Goal: Transaction & Acquisition: Purchase product/service

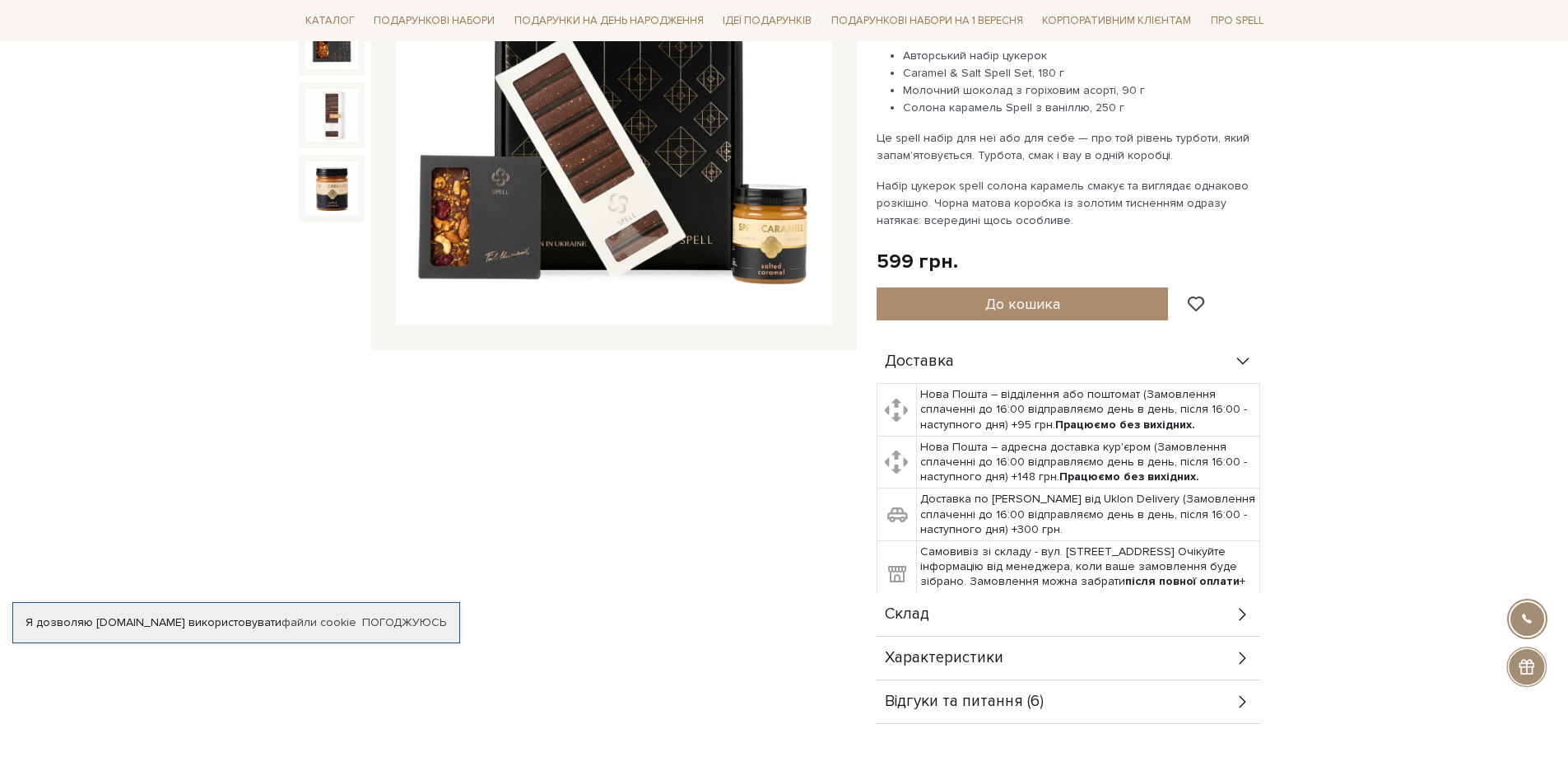
scroll to position [741, 0]
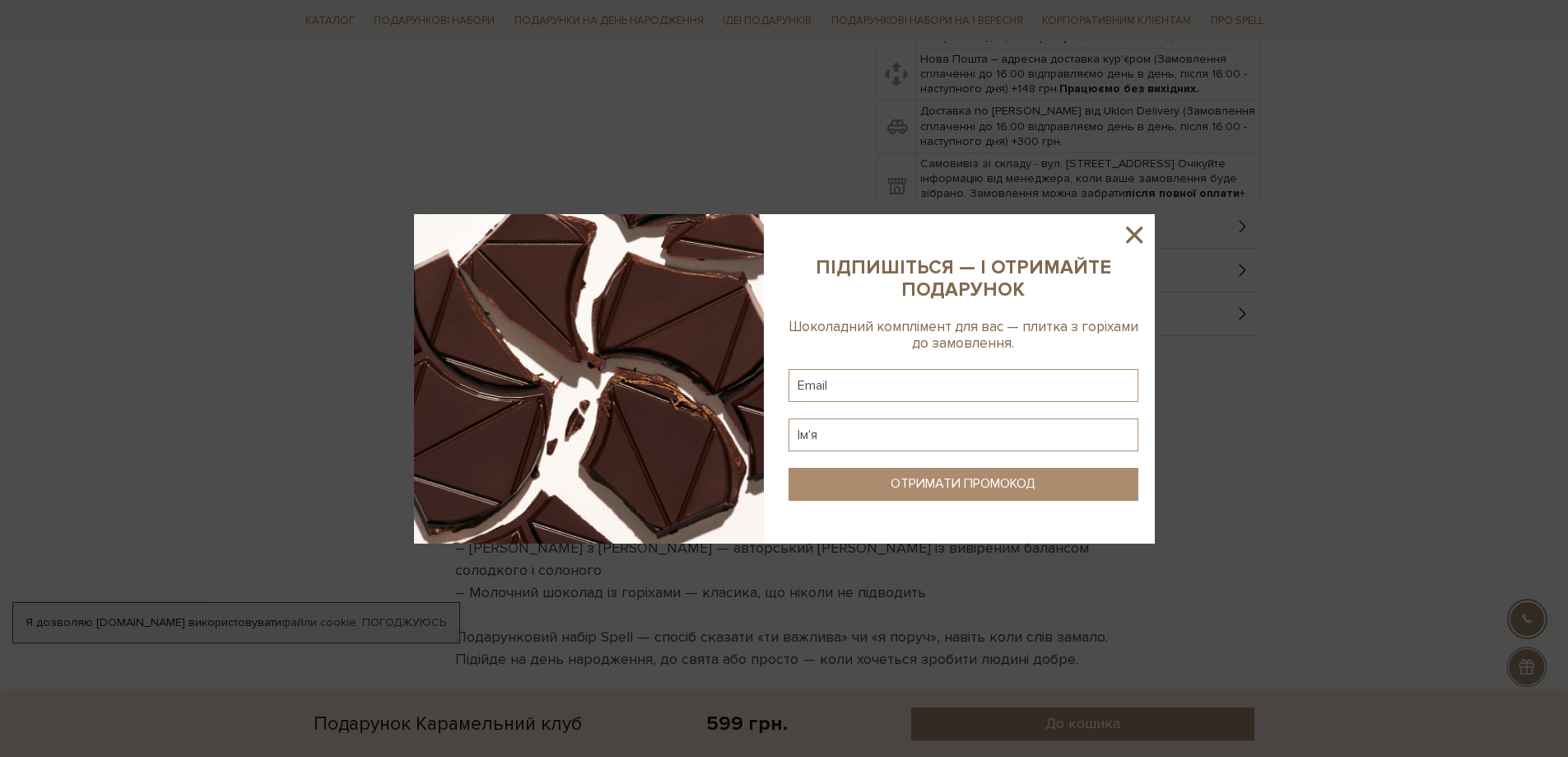
click at [1139, 239] on icon at bounding box center [1134, 235] width 17 height 17
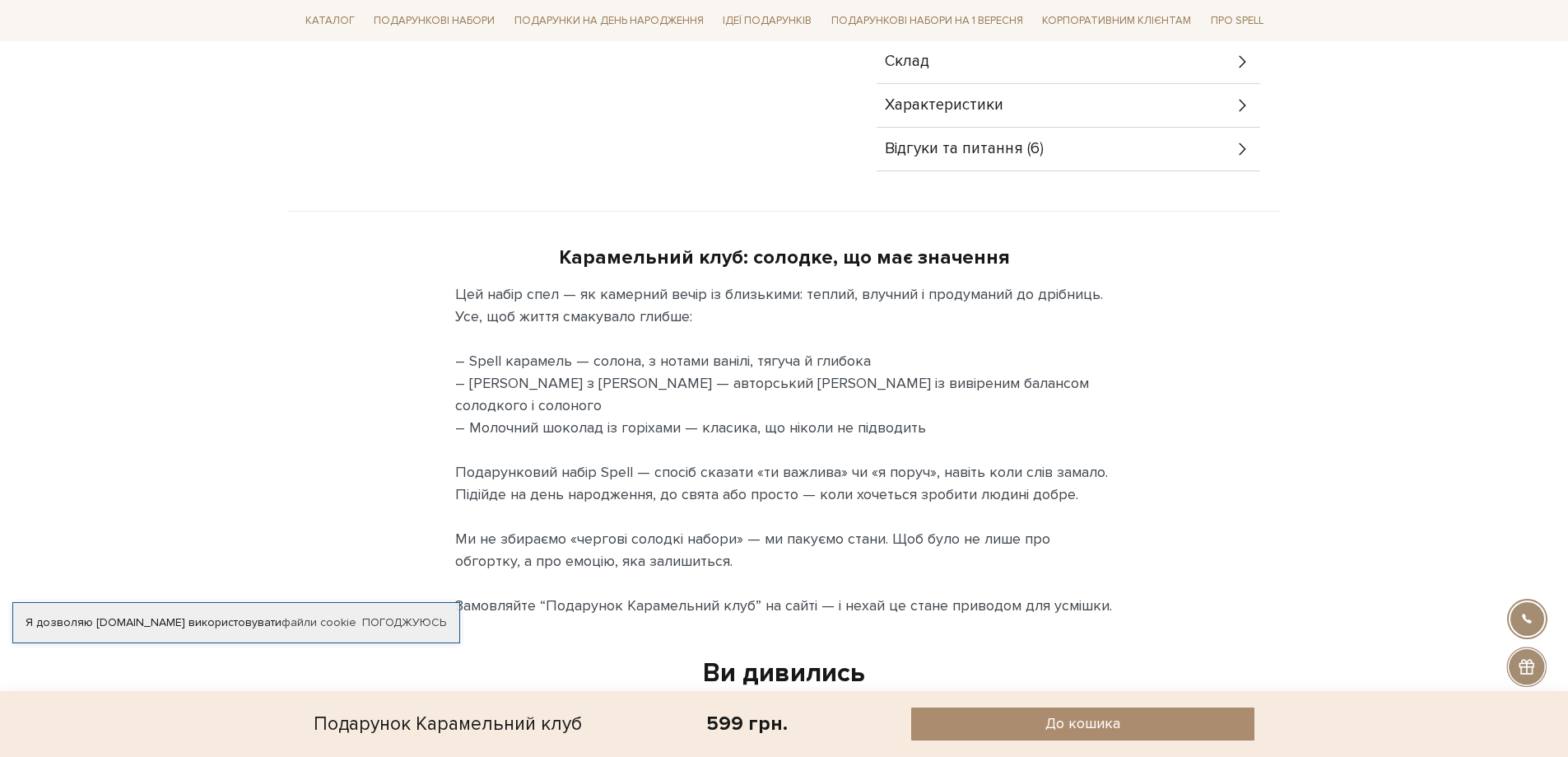
scroll to position [411, 0]
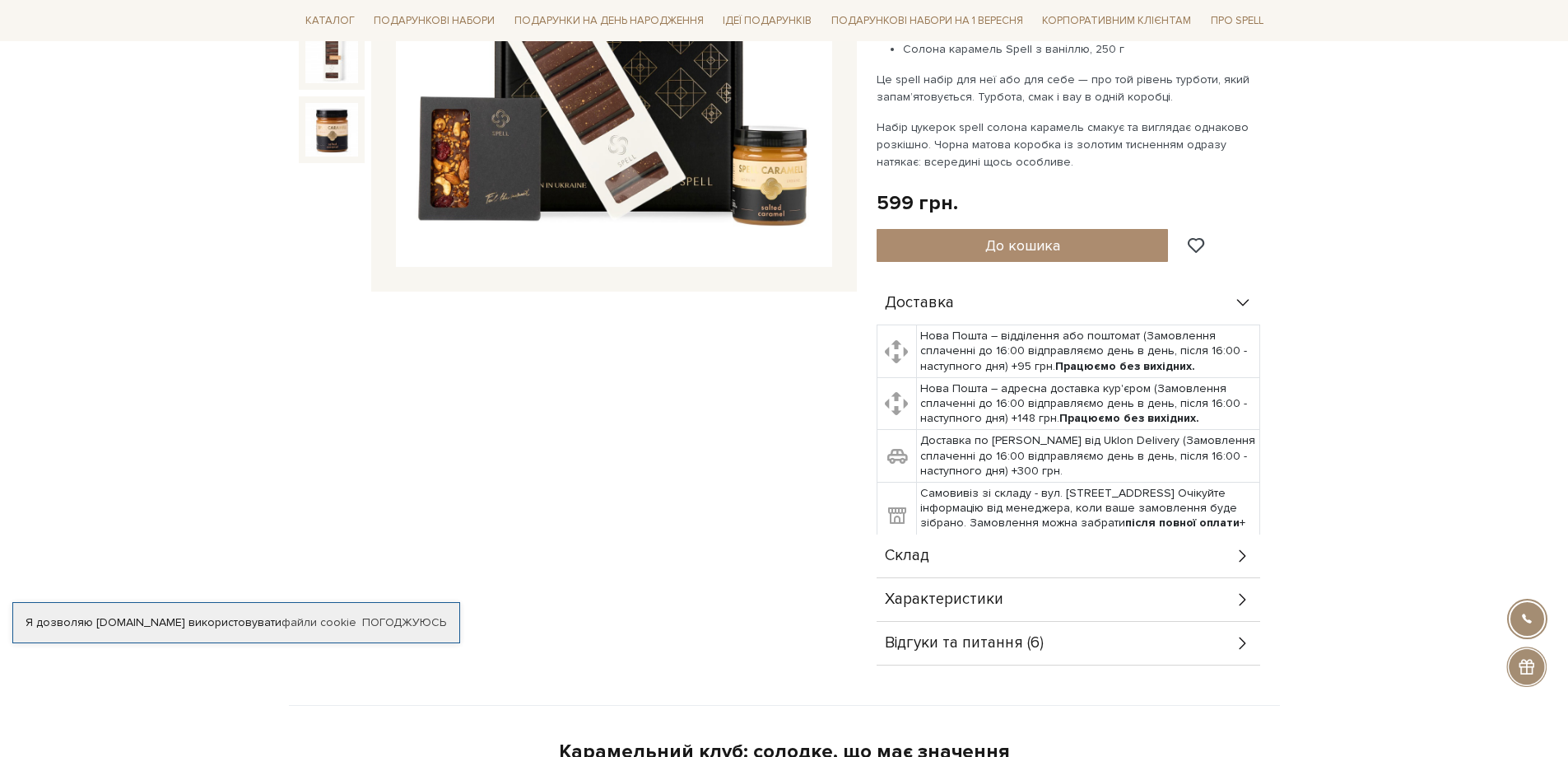
click at [1225, 636] on div "Відгуки та питання (6)" at bounding box center [1068, 644] width 383 height 43
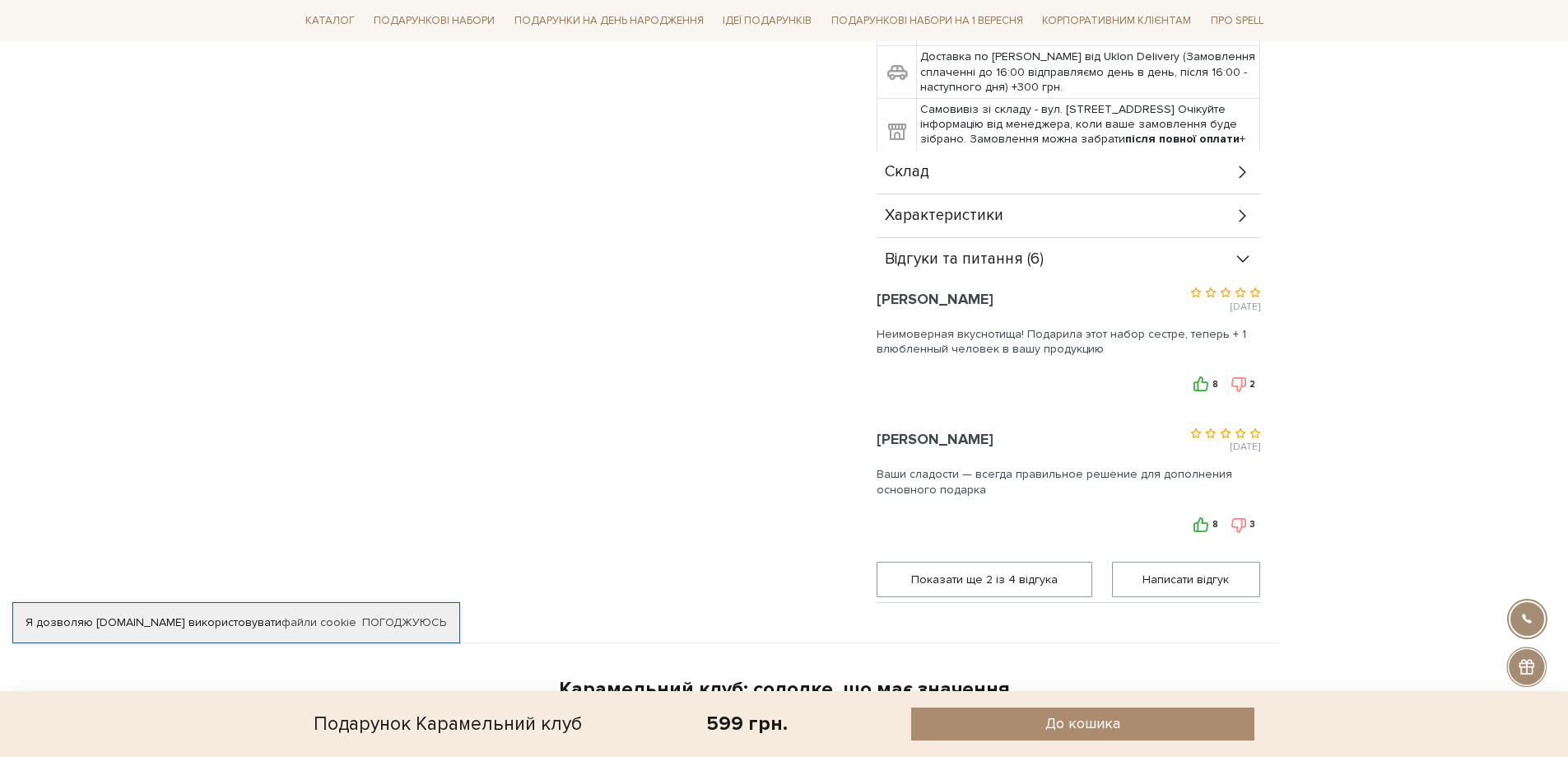
scroll to position [1071, 0]
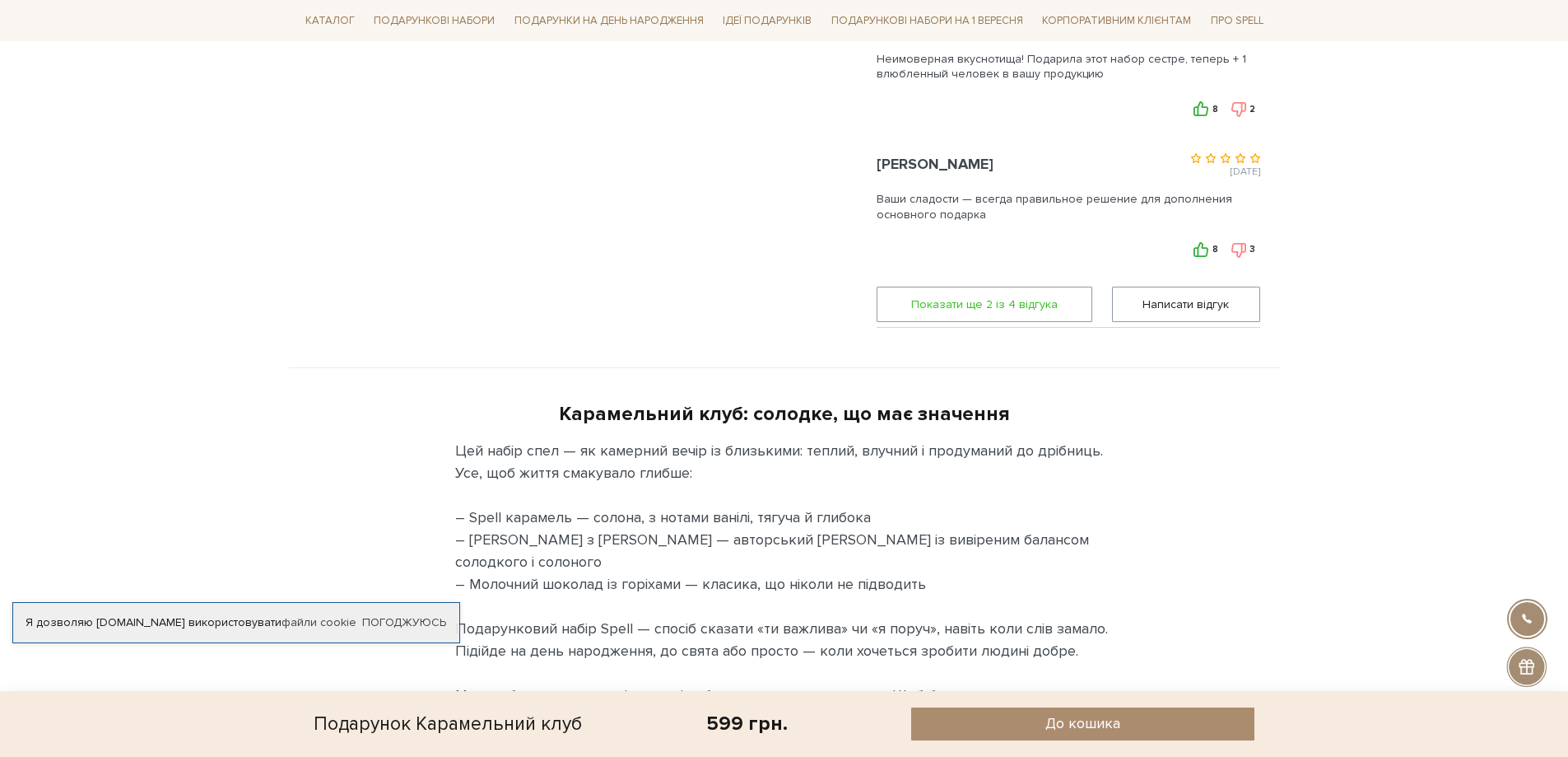
click at [954, 307] on span "Показати ще 2 iз 4 вiдгука" at bounding box center [984, 304] width 194 height 33
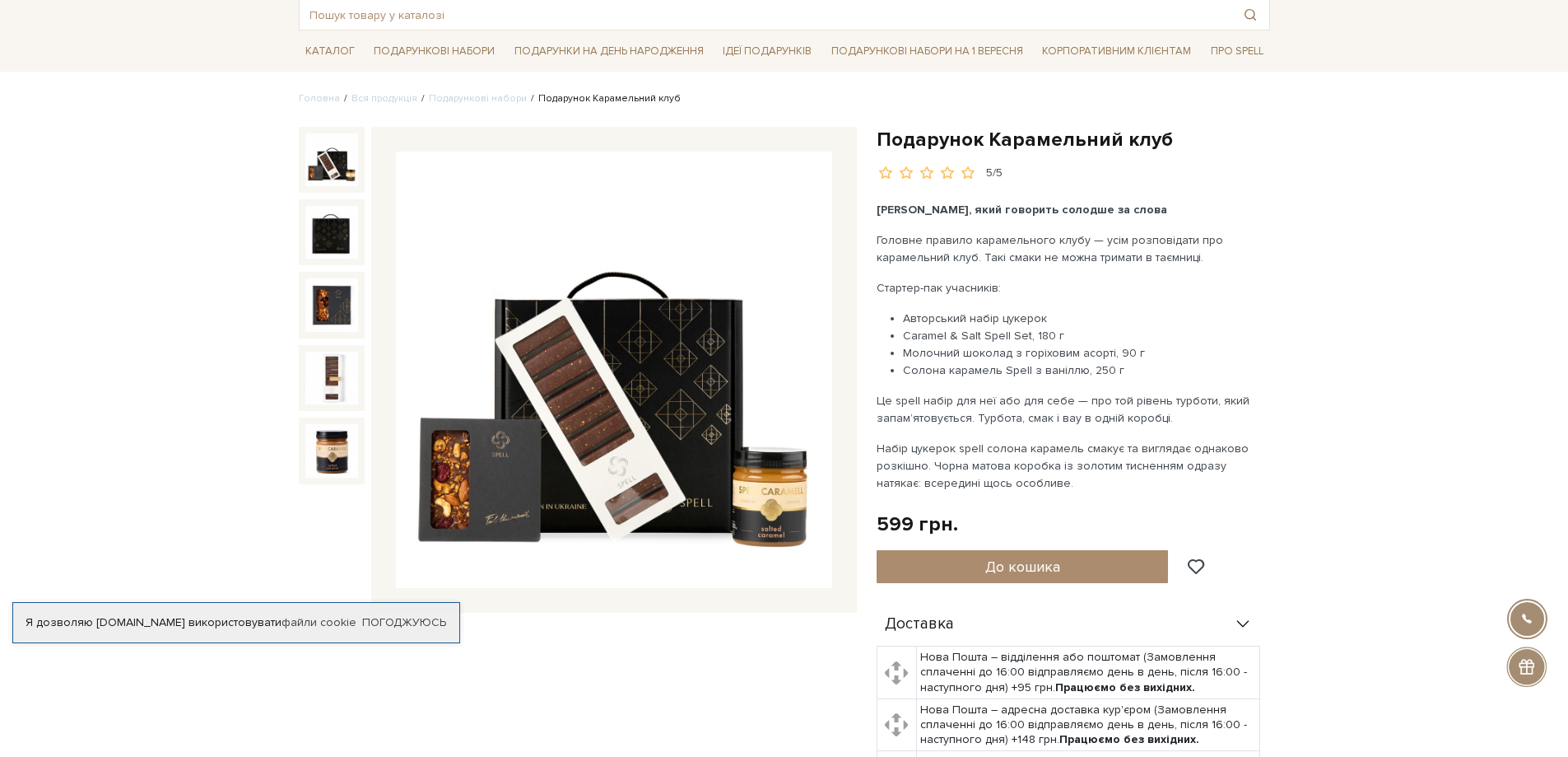
scroll to position [83, 0]
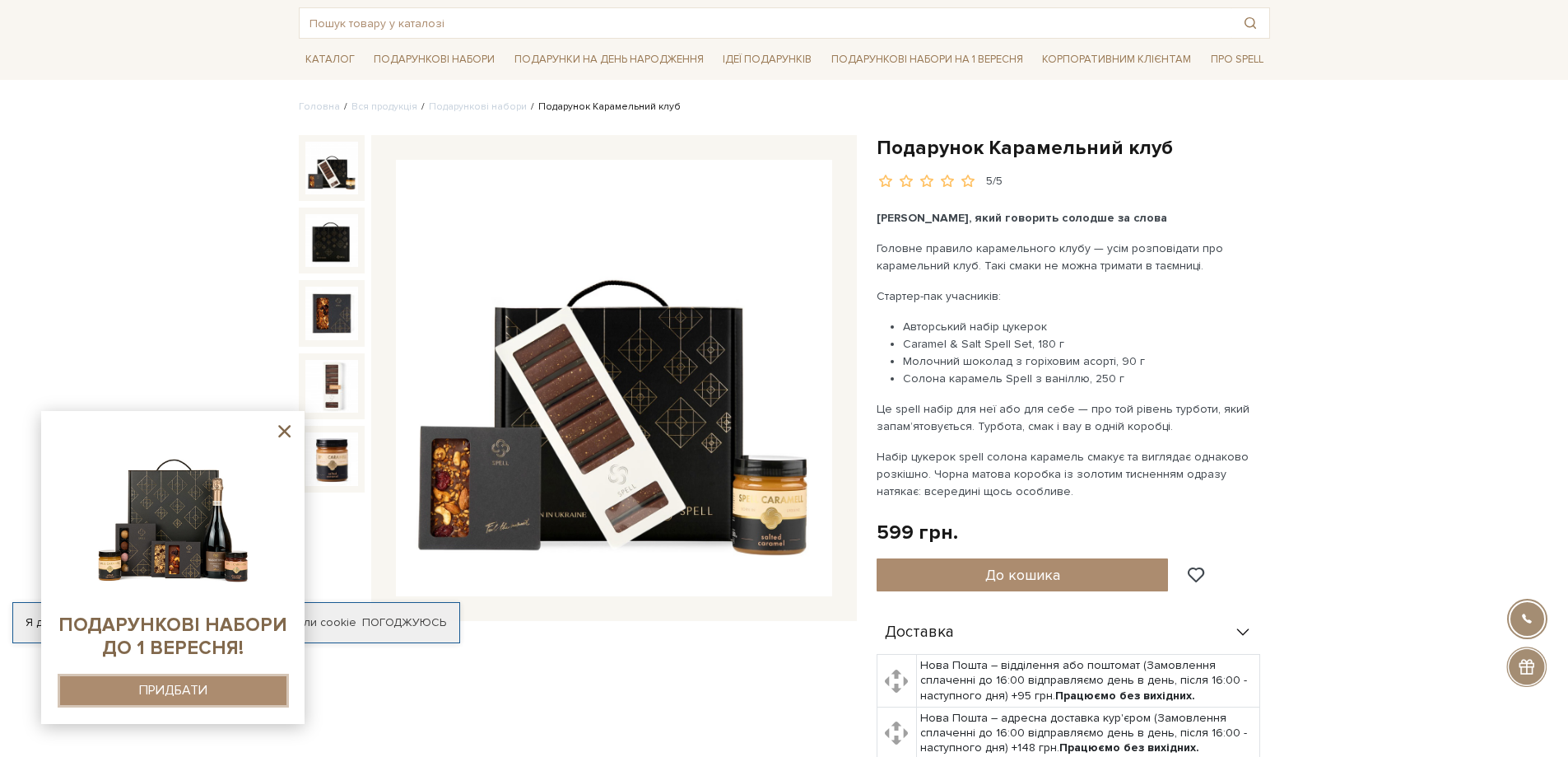
click at [194, 705] on button "ПРИДБАТИ" at bounding box center [174, 690] width 227 height 29
